Goal: Transaction & Acquisition: Purchase product/service

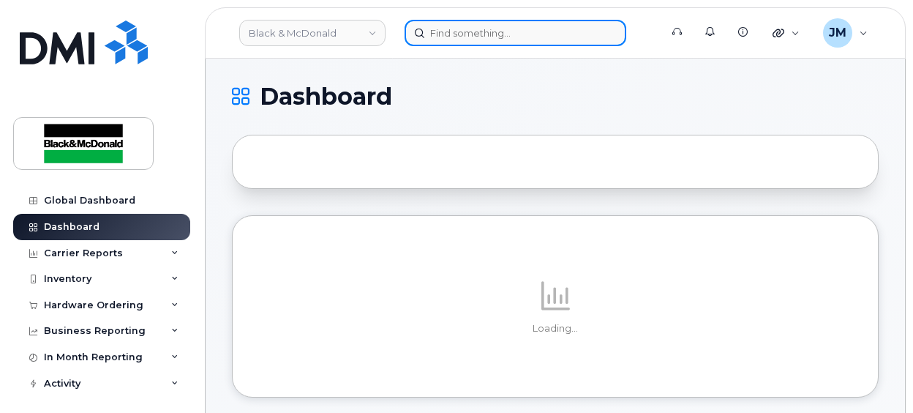
click at [477, 33] on input at bounding box center [516, 33] width 222 height 26
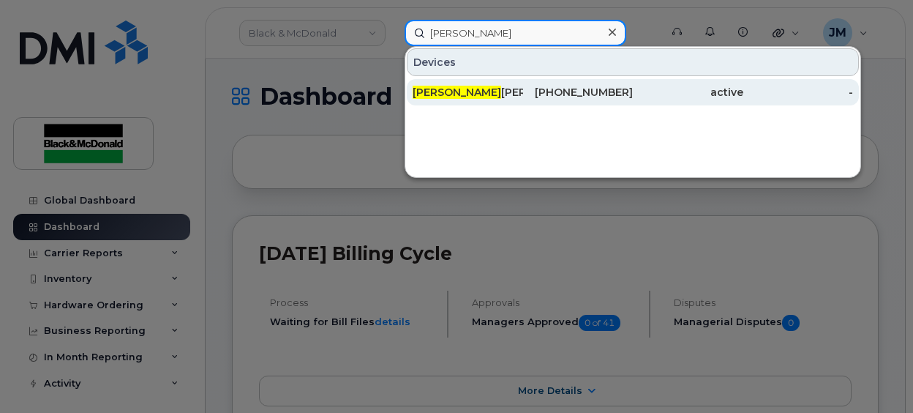
type input "deena"
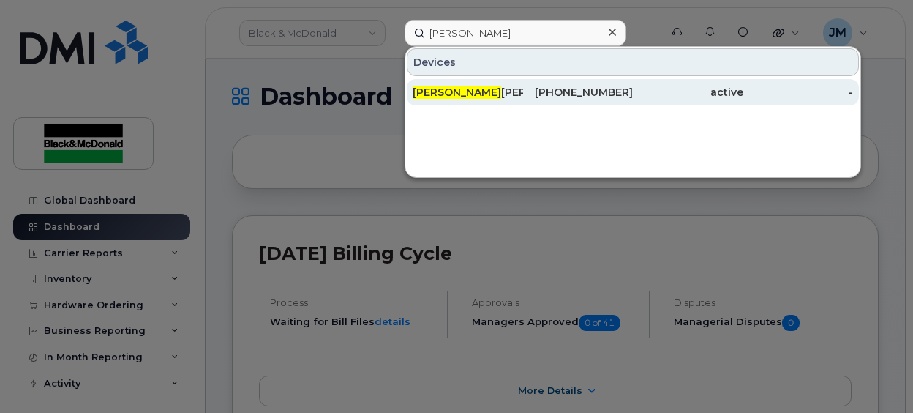
click at [470, 89] on div "Deena Rogers" at bounding box center [468, 92] width 110 height 15
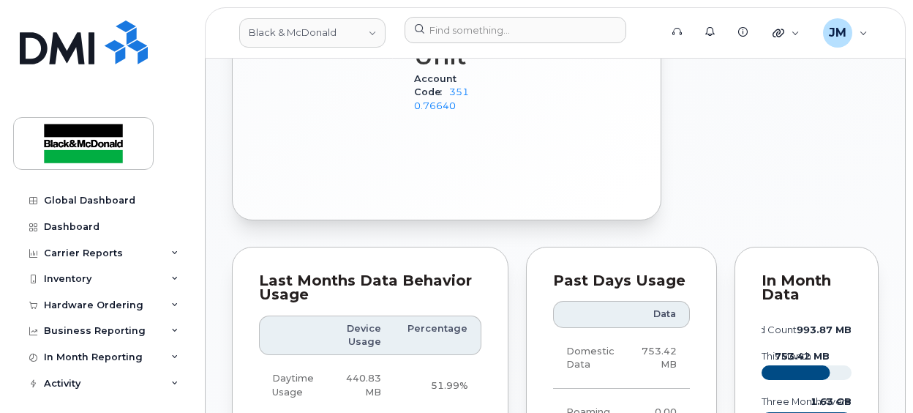
scroll to position [958, 0]
drag, startPoint x: 913, startPoint y: 157, endPoint x: 914, endPoint y: 87, distance: 70.2
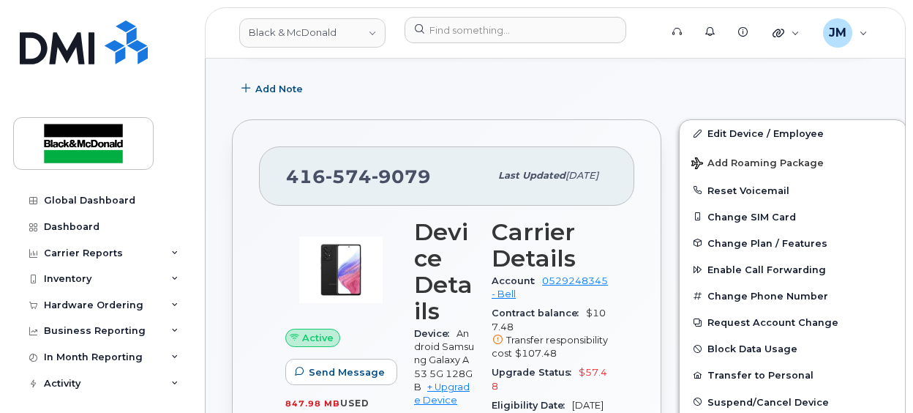
scroll to position [227, 0]
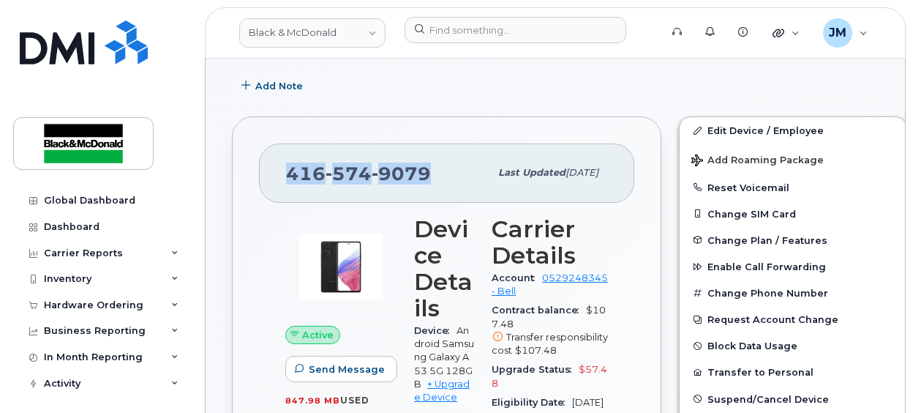
drag, startPoint x: 288, startPoint y: 170, endPoint x: 426, endPoint y: 169, distance: 137.5
click at [426, 169] on span "[PHONE_NUMBER]" at bounding box center [358, 173] width 145 height 22
copy span "[PHONE_NUMBER]"
click at [147, 307] on div "Hardware Ordering" at bounding box center [101, 305] width 177 height 26
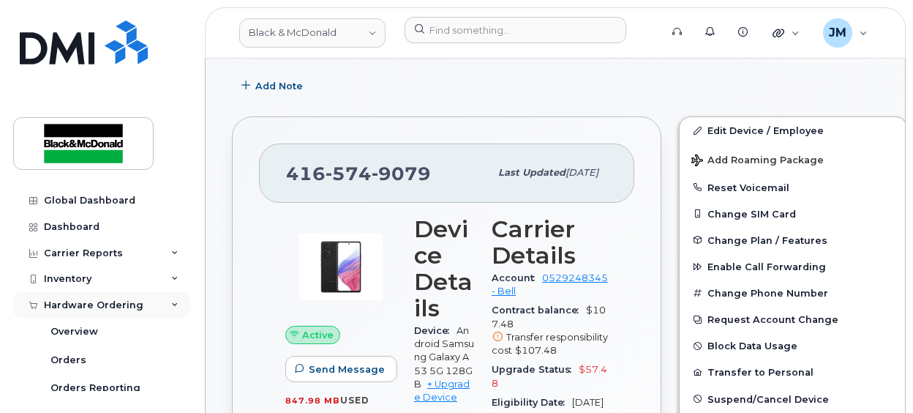
click at [78, 307] on div "Hardware Ordering" at bounding box center [93, 305] width 99 height 12
click at [77, 305] on div "Hardware Ordering" at bounding box center [93, 305] width 99 height 12
click at [76, 331] on div "Overview" at bounding box center [74, 331] width 48 height 13
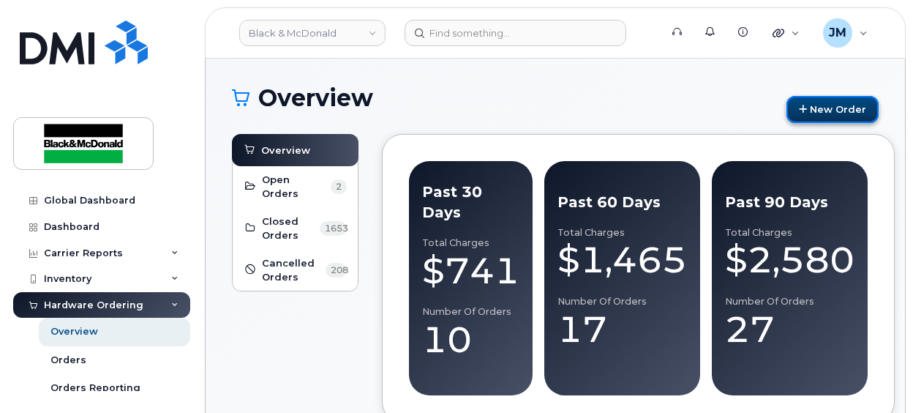
click at [846, 105] on link "New Order" at bounding box center [832, 109] width 92 height 27
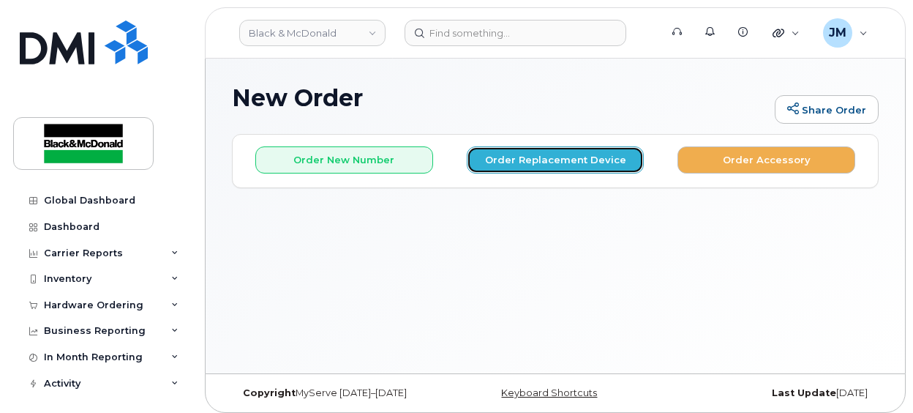
click at [563, 162] on button "Order Replacement Device" at bounding box center [556, 159] width 178 height 27
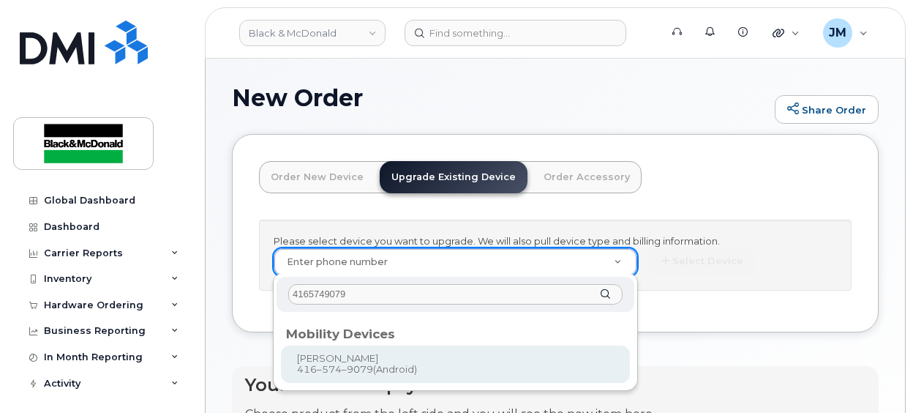
type input "4165749079"
type input "342342"
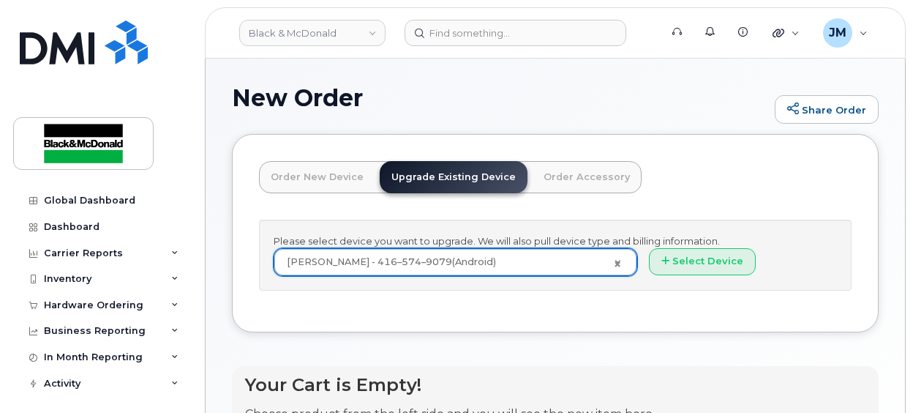
scroll to position [73, 0]
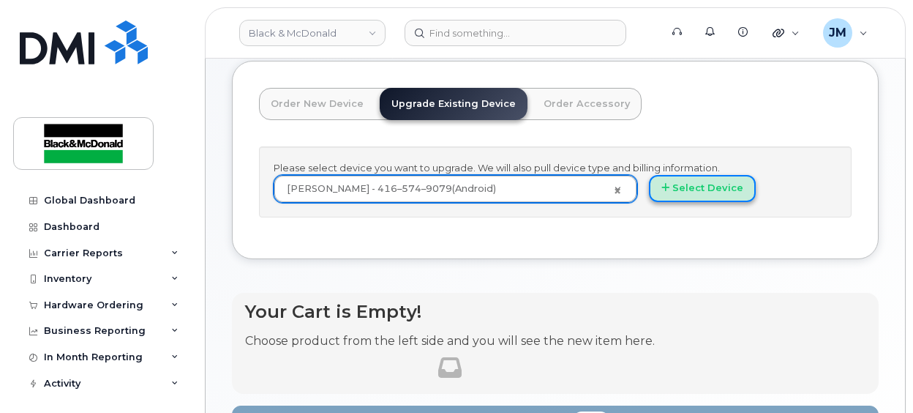
click at [724, 195] on button "Select Device" at bounding box center [702, 188] width 107 height 27
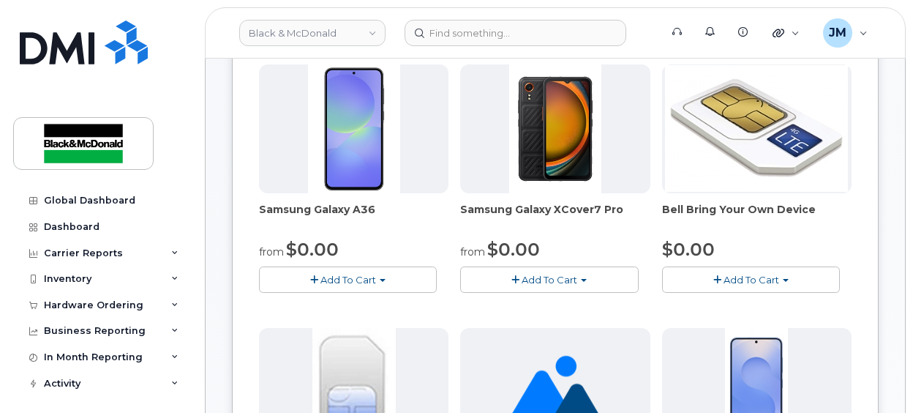
scroll to position [219, 0]
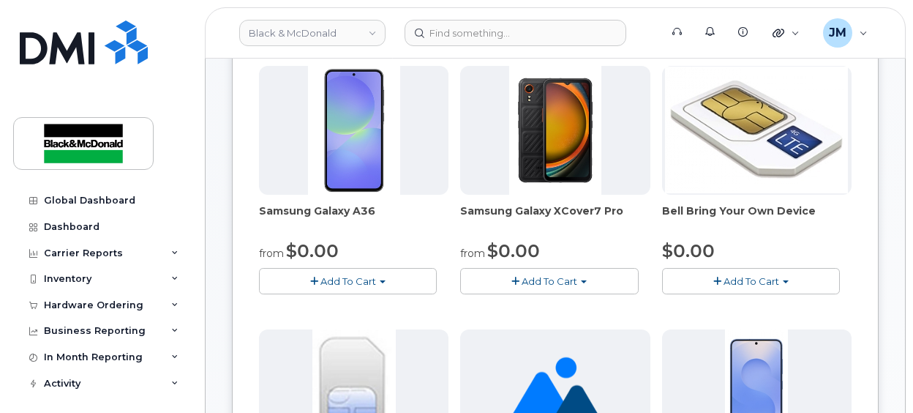
drag, startPoint x: 260, startPoint y: 209, endPoint x: 376, endPoint y: 216, distance: 115.8
click at [376, 216] on span "Samsung Galaxy A36" at bounding box center [353, 217] width 189 height 29
copy span "Samsung Galaxy A36"
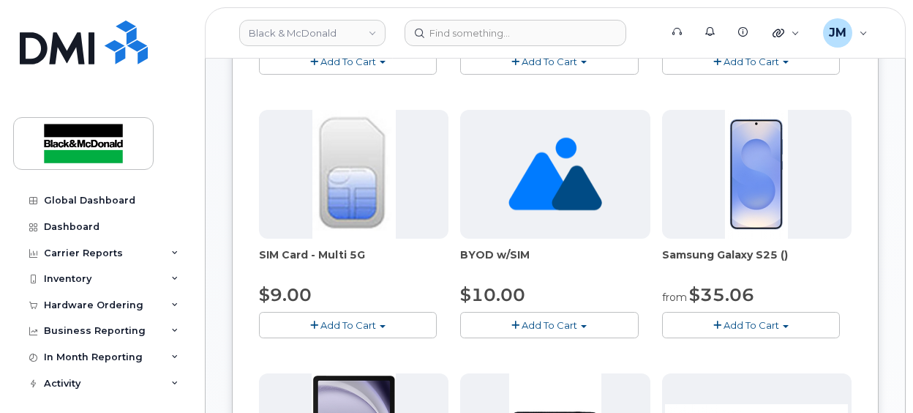
scroll to position [443, 0]
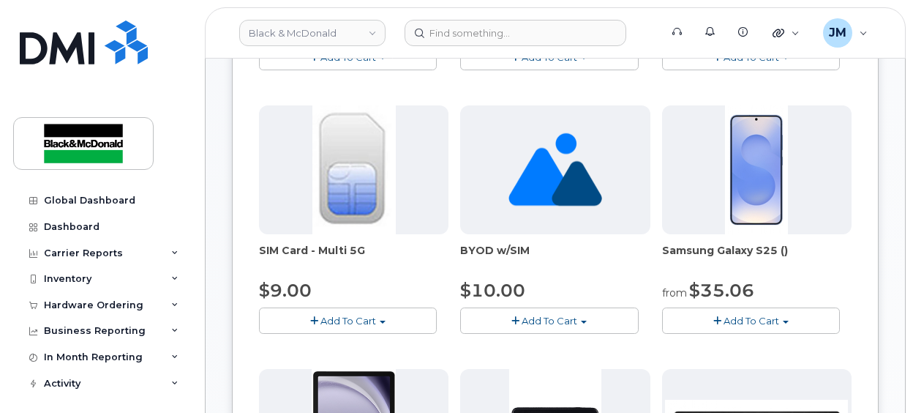
drag, startPoint x: 665, startPoint y: 242, endPoint x: 710, endPoint y: 256, distance: 46.7
drag, startPoint x: 710, startPoint y: 256, endPoint x: 634, endPoint y: 274, distance: 78.3
click at [631, 278] on div "$10.00" at bounding box center [554, 290] width 189 height 25
drag, startPoint x: 660, startPoint y: 249, endPoint x: 776, endPoint y: 253, distance: 115.7
click at [776, 252] on div "Samsung Galaxy A36 from $0.00 Add To Cart $0.00 - 3 year term - voice & data pl…" at bounding box center [555, 363] width 593 height 1042
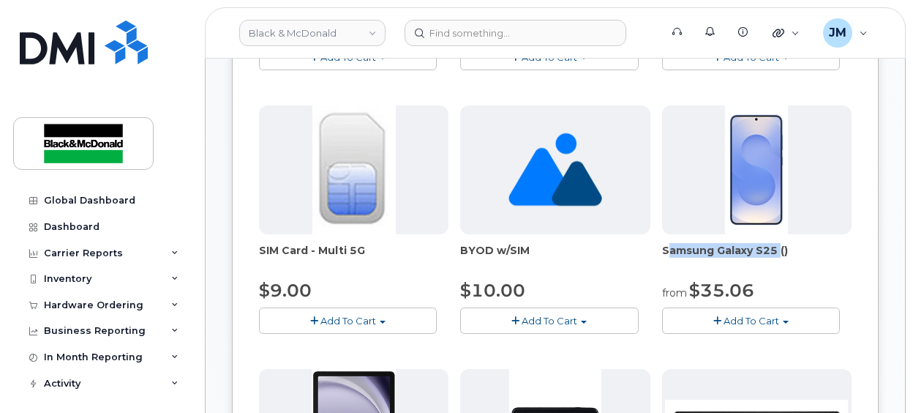
copy span "Samsung Galaxy S25"
